Goal: Task Accomplishment & Management: Manage account settings

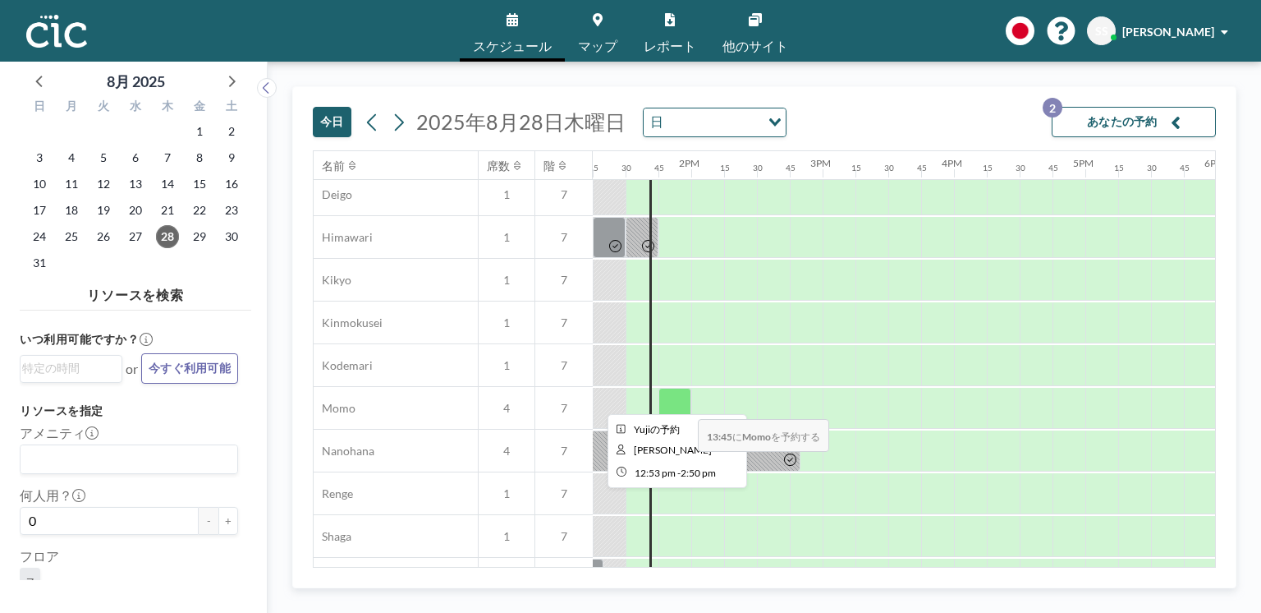
scroll to position [663, 1741]
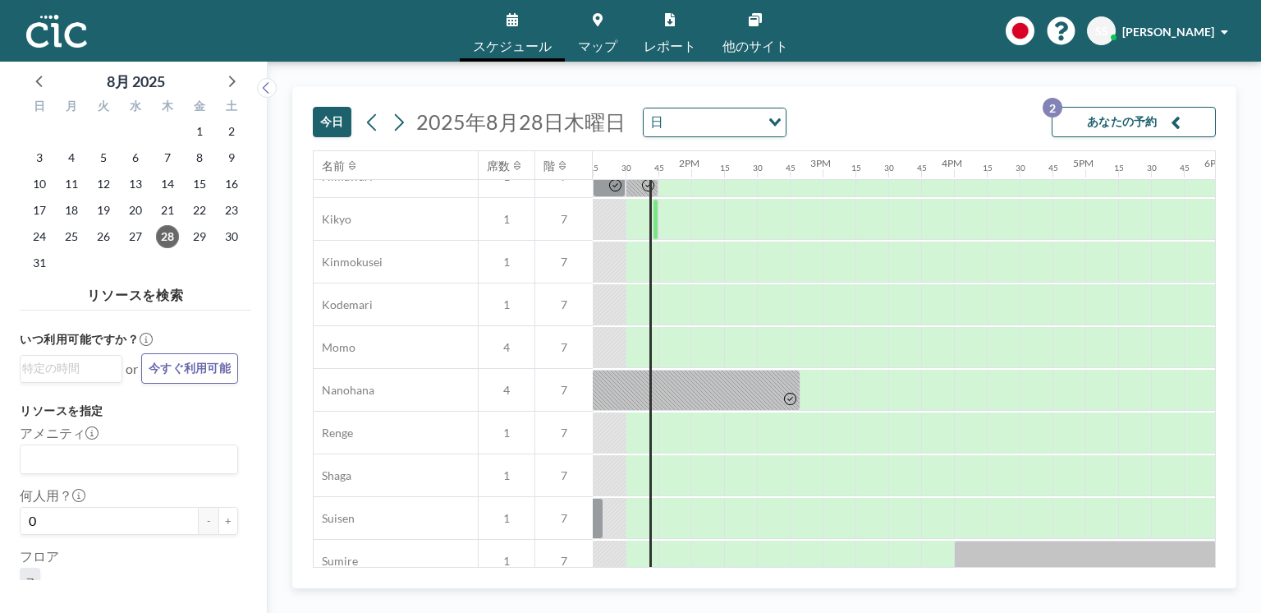
click at [589, 31] on link "マップ" at bounding box center [598, 31] width 66 height 62
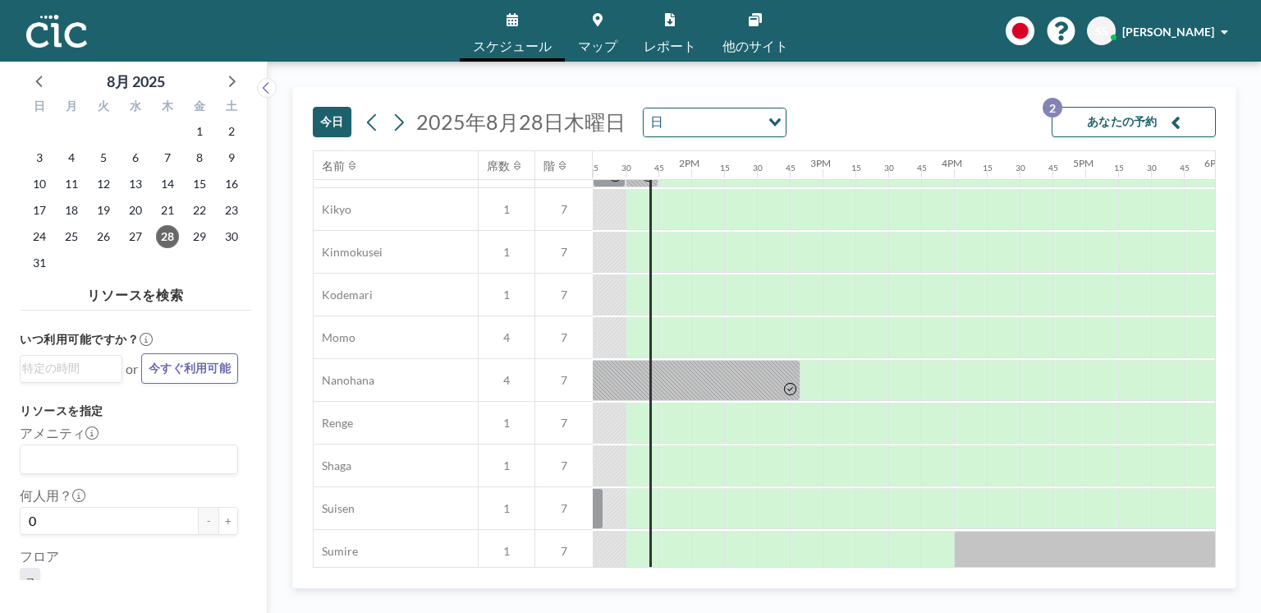
scroll to position [735, 1741]
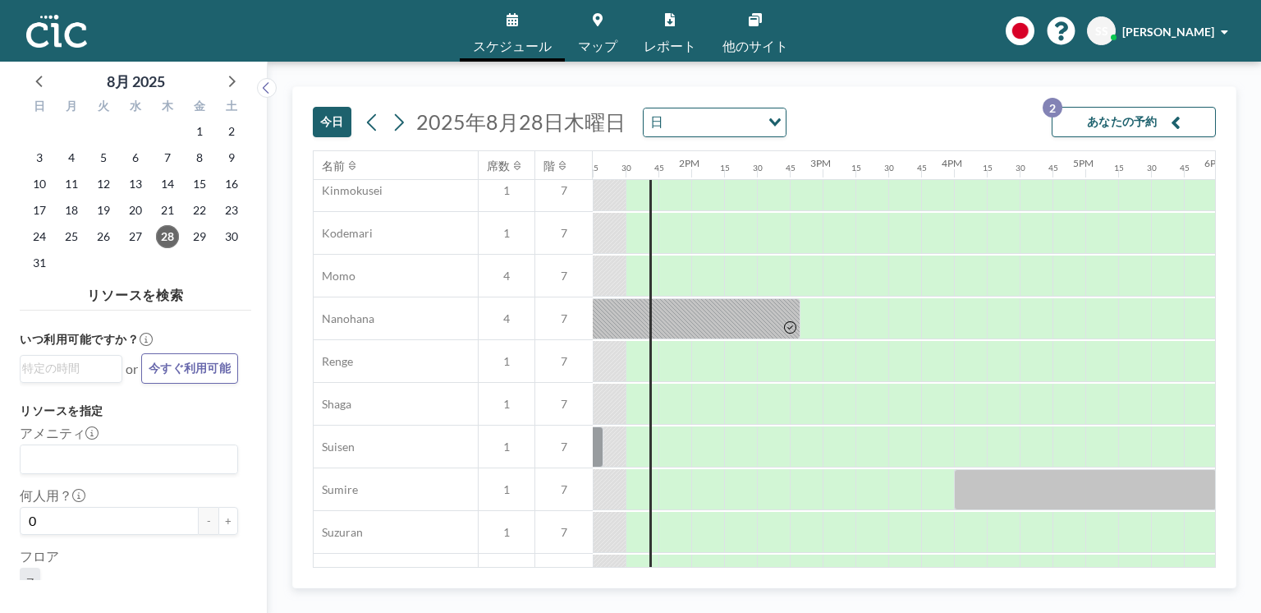
click at [608, 30] on link "マップ" at bounding box center [598, 31] width 66 height 62
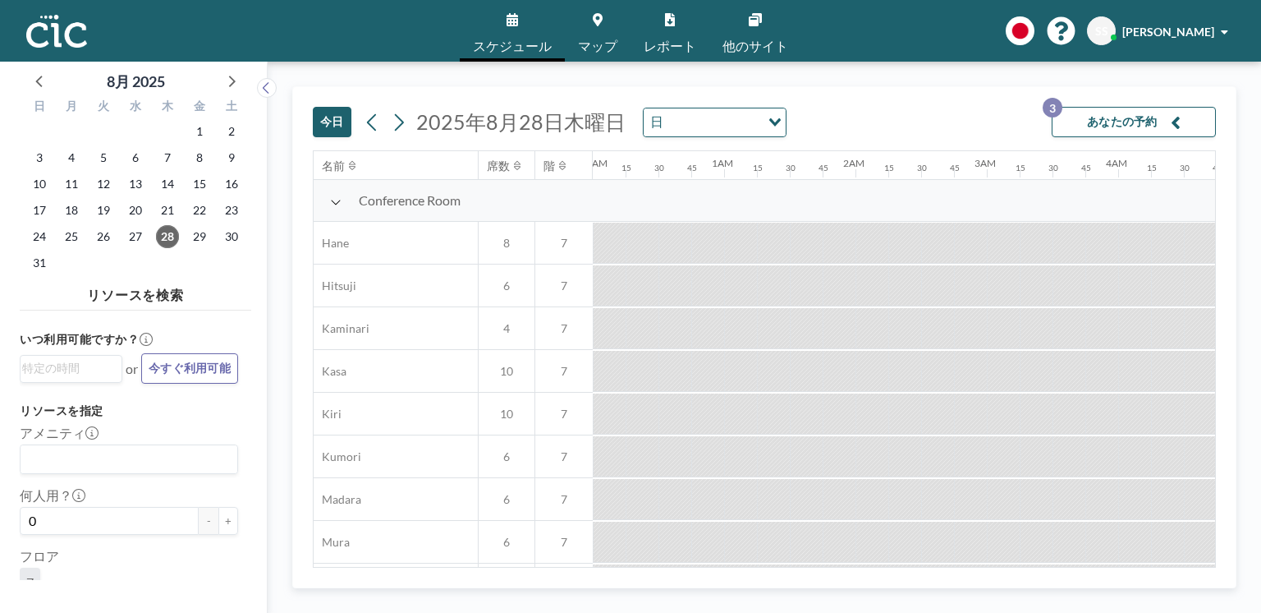
scroll to position [0, 1774]
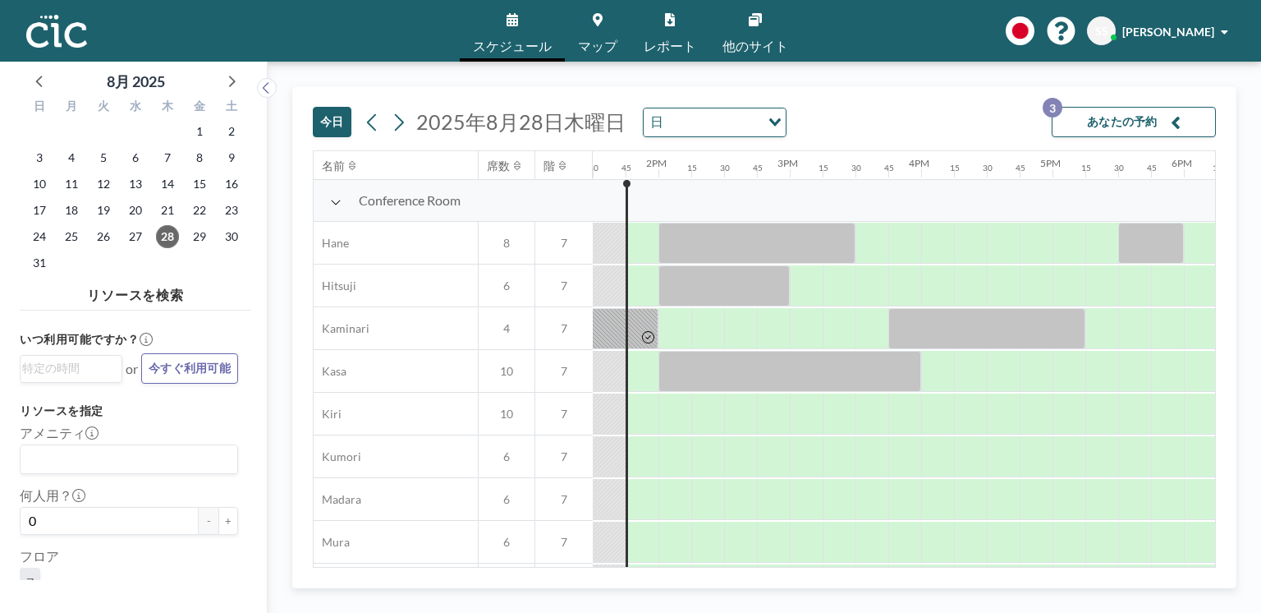
click at [1143, 126] on button "あなたの予約 3" at bounding box center [1134, 122] width 164 height 30
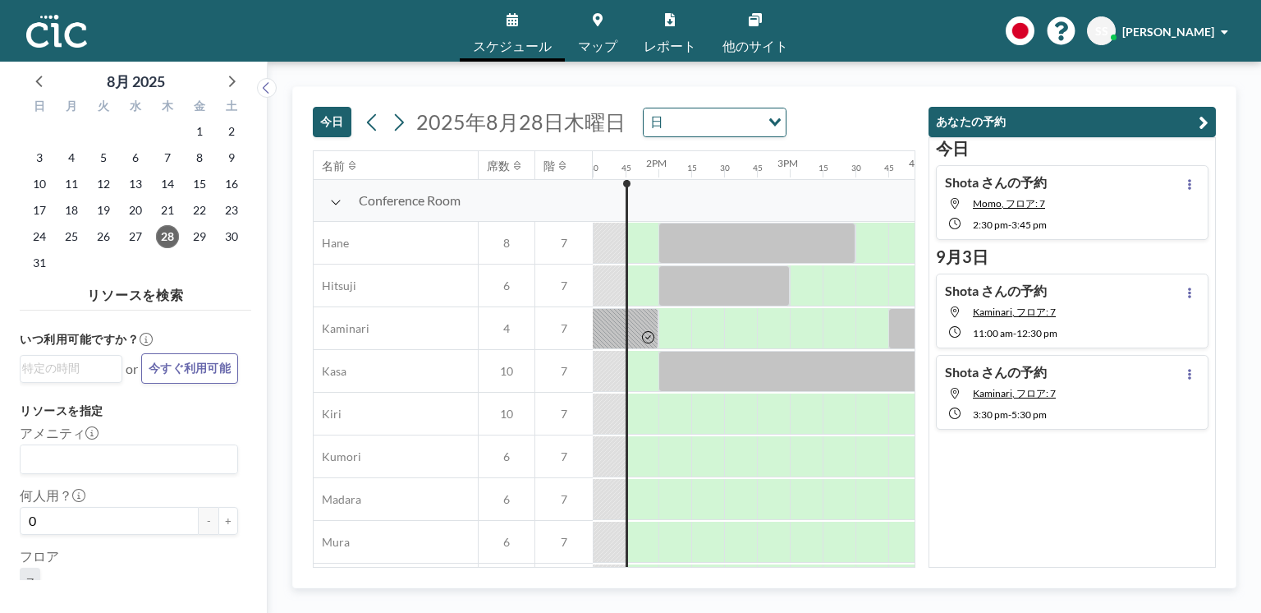
click at [1122, 199] on div "[PERSON_NAME] さんの予約 Momo, フロア: 7 2:30 PM - 3:45 PM" at bounding box center [1072, 202] width 273 height 75
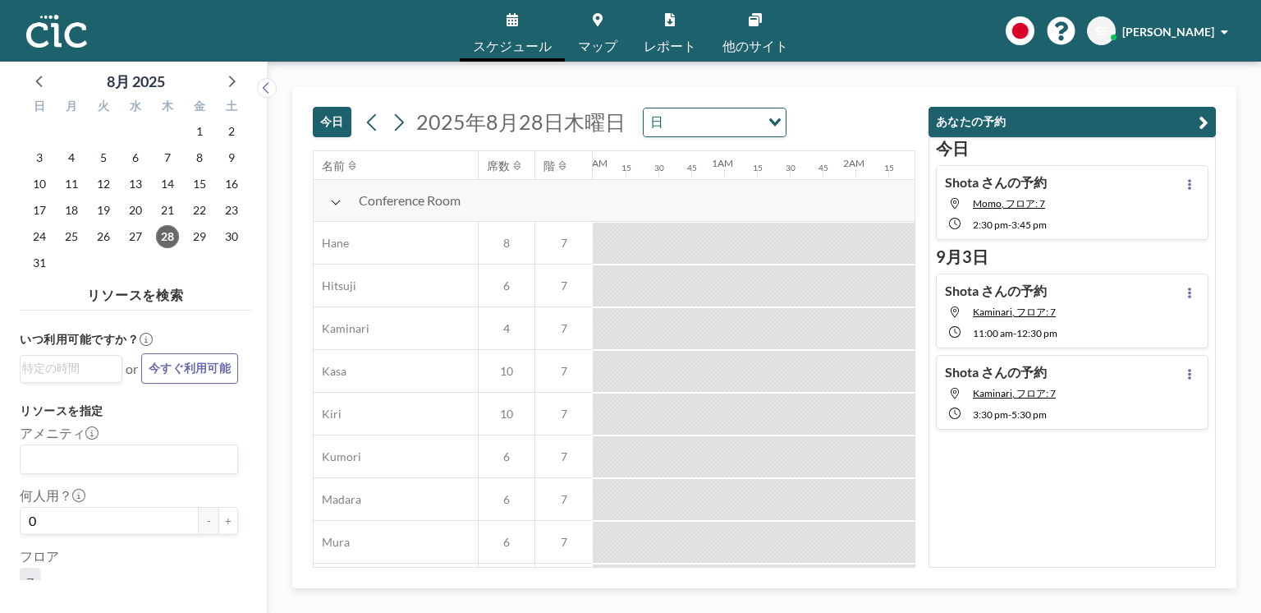
scroll to position [785, 1872]
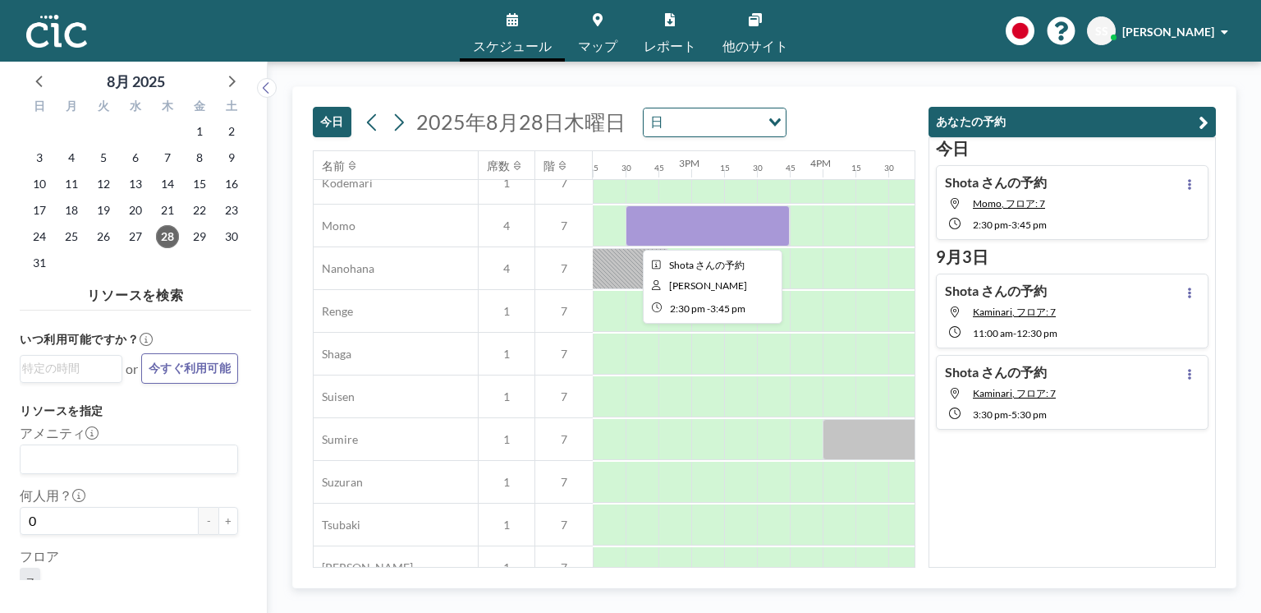
click at [730, 236] on div at bounding box center [708, 225] width 164 height 41
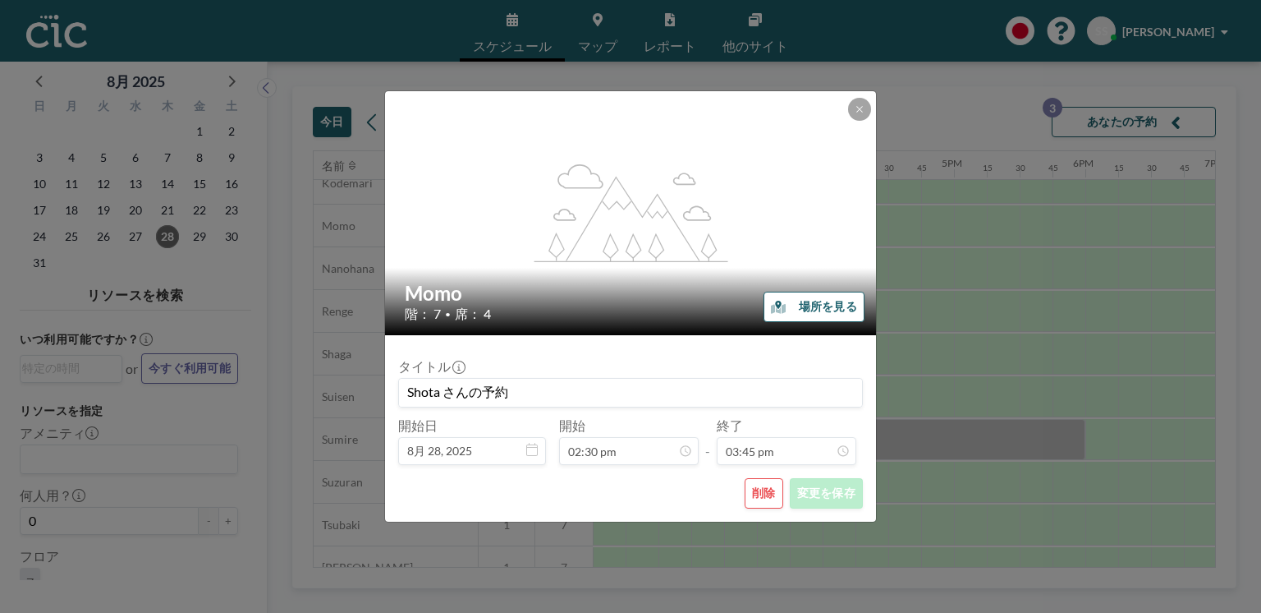
scroll to position [1841, 0]
click at [760, 497] on button "削除" at bounding box center [764, 493] width 39 height 30
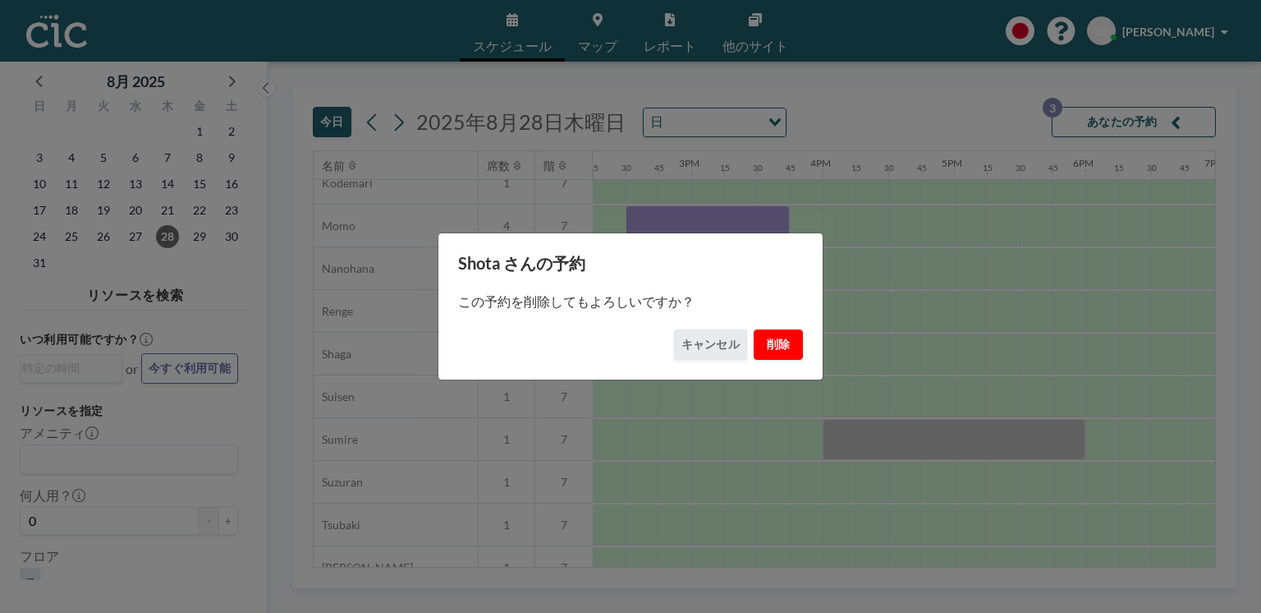
click at [782, 346] on button "削除" at bounding box center [778, 344] width 49 height 30
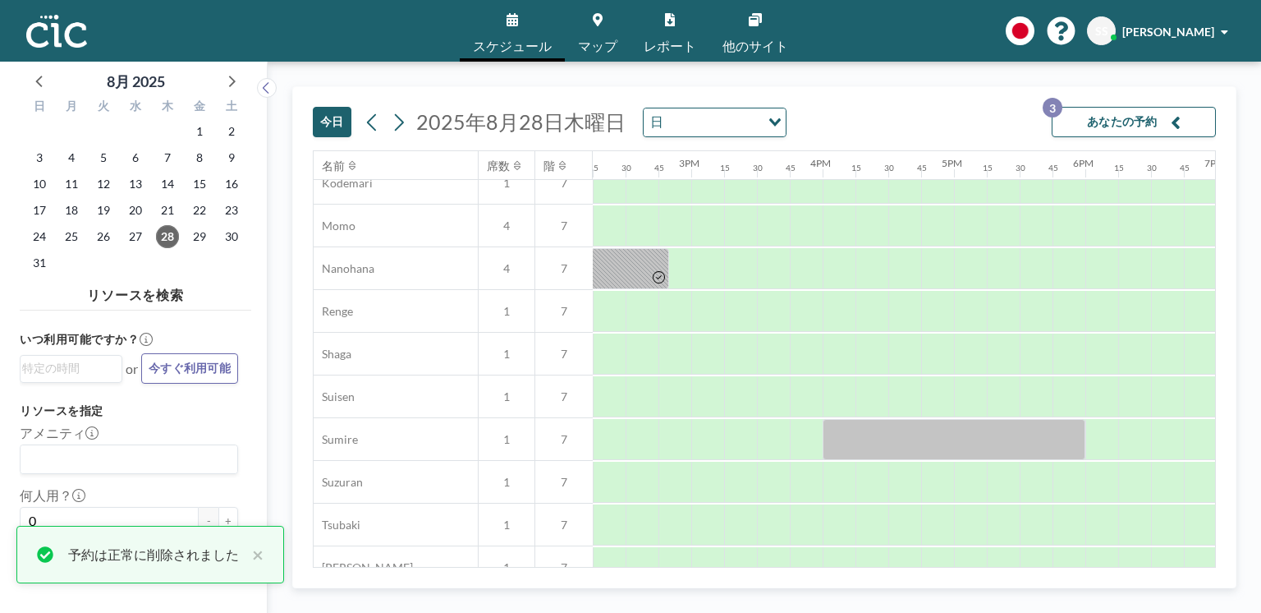
click at [594, 37] on link "マップ" at bounding box center [598, 31] width 66 height 62
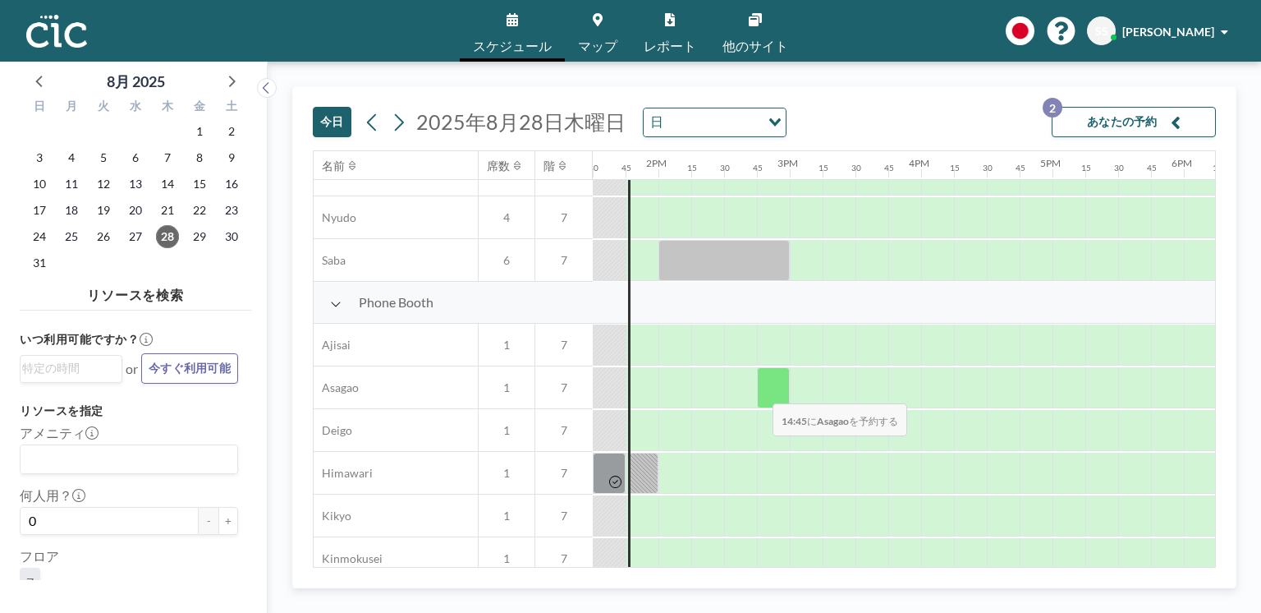
scroll to position [489, 1774]
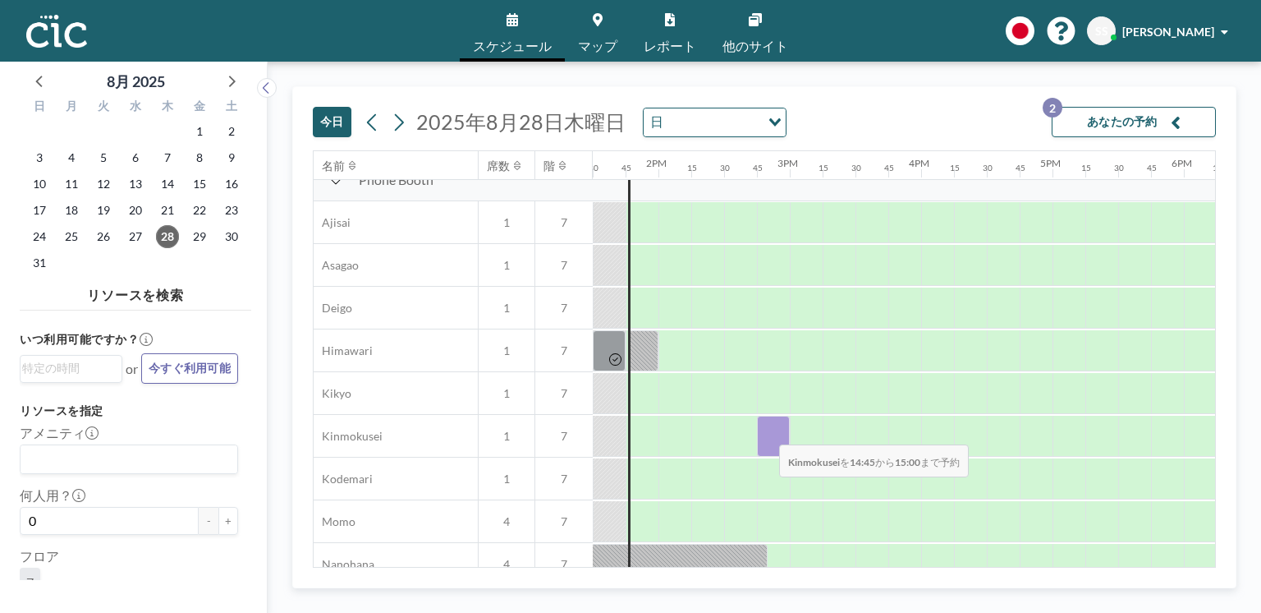
click at [766, 434] on div at bounding box center [773, 435] width 33 height 41
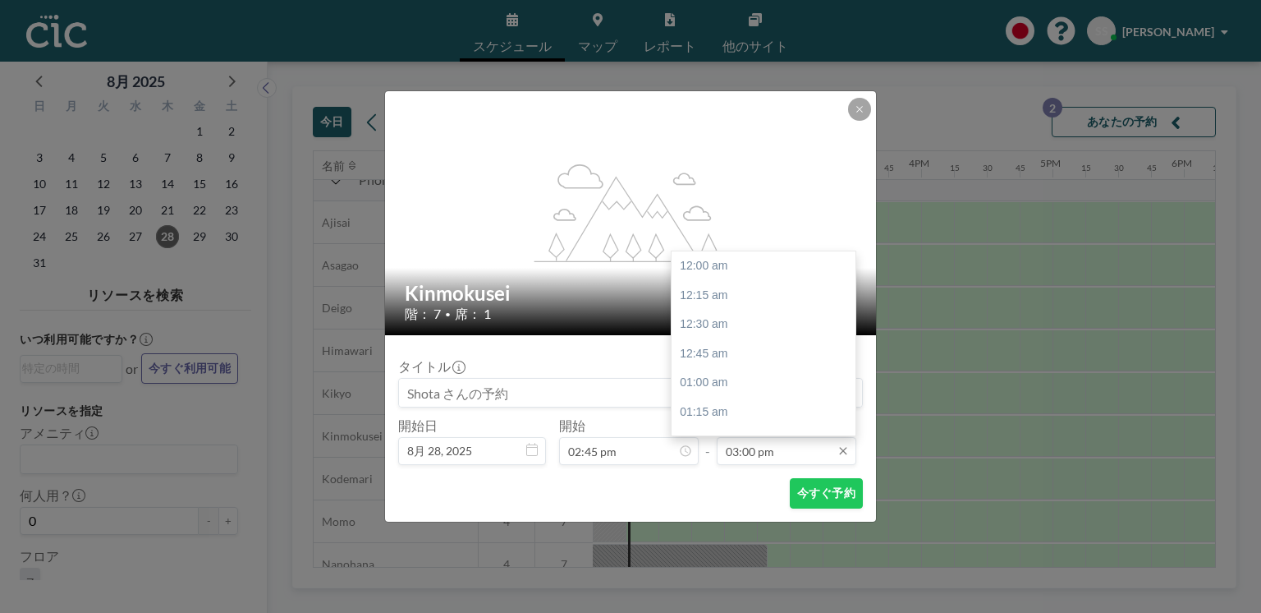
scroll to position [1754, 0]
click at [756, 352] on div "03:45 pm" at bounding box center [766, 353] width 189 height 30
type input "03:45 pm"
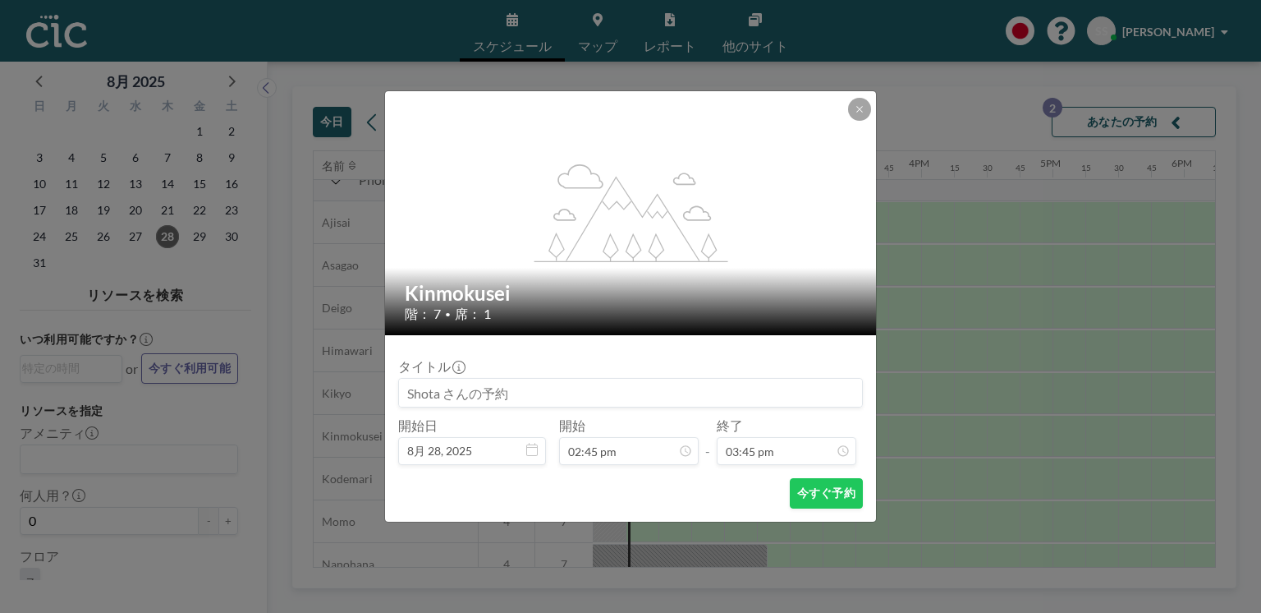
scroll to position [1841, 0]
click at [818, 500] on button "今すぐ予約" at bounding box center [826, 493] width 73 height 30
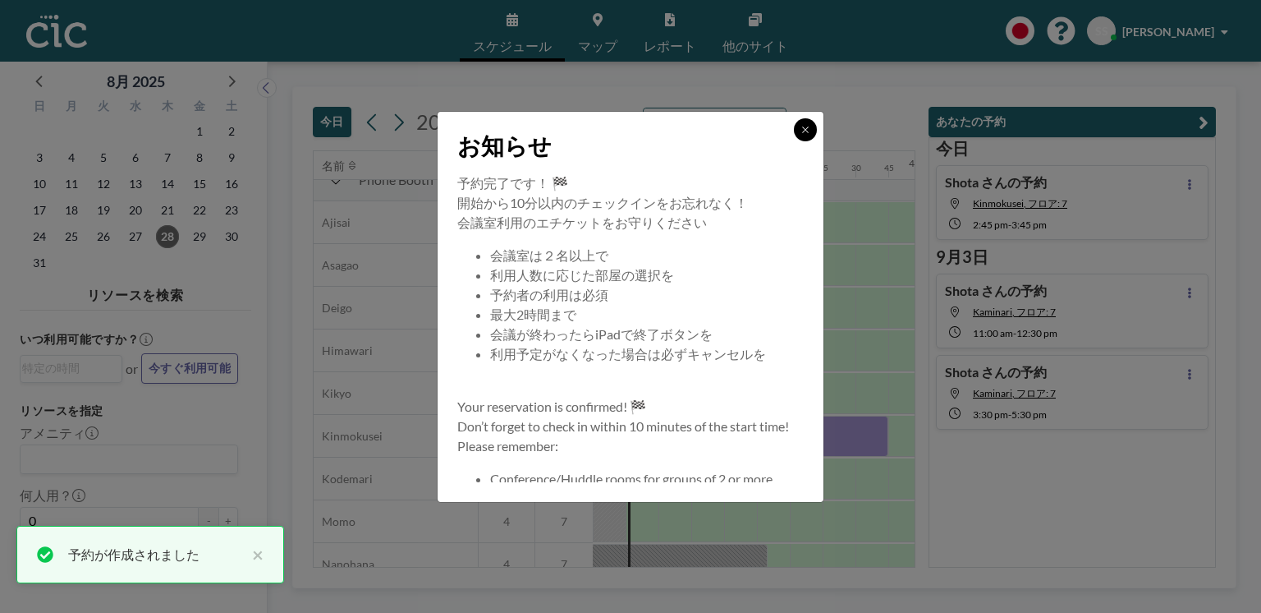
click at [806, 132] on icon at bounding box center [806, 130] width 10 height 10
